Goal: Go to known website: Access a specific website the user already knows

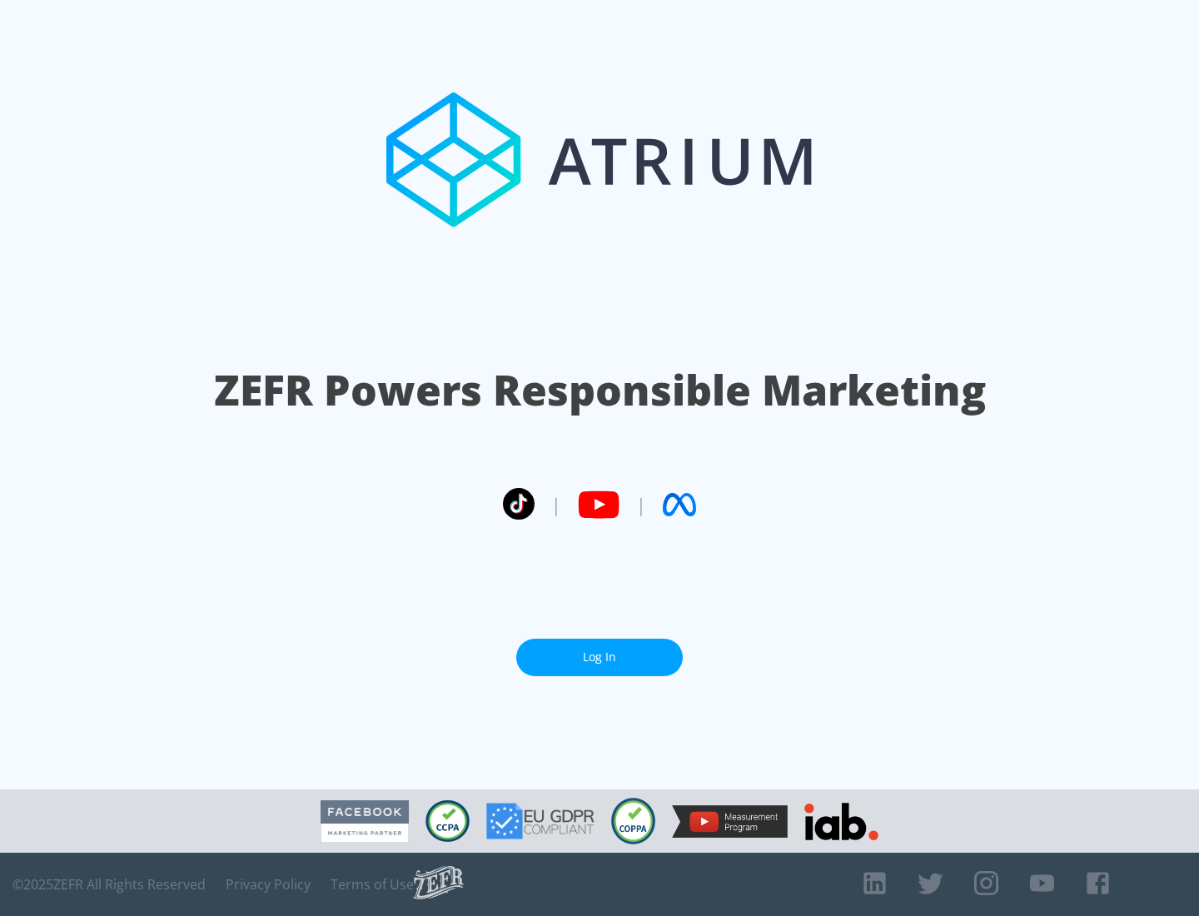
click at [599, 657] on link "Log In" at bounding box center [599, 657] width 167 height 37
